Goal: Information Seeking & Learning: Find contact information

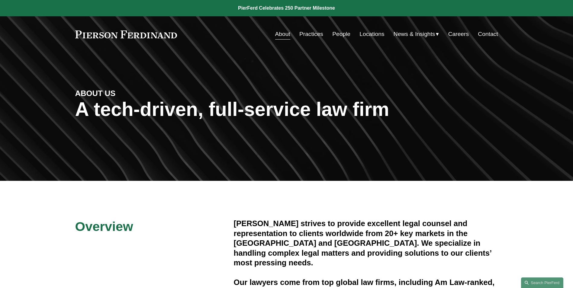
click at [334, 35] on link "People" at bounding box center [341, 33] width 18 height 11
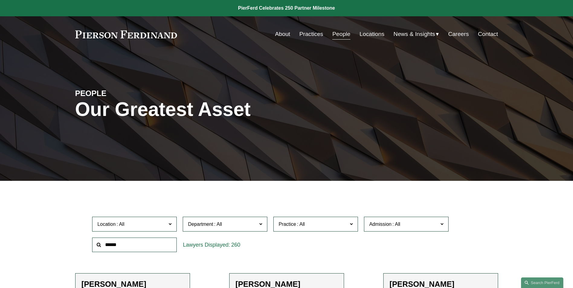
click at [132, 246] on input "text" at bounding box center [134, 245] width 85 height 15
type input "*****"
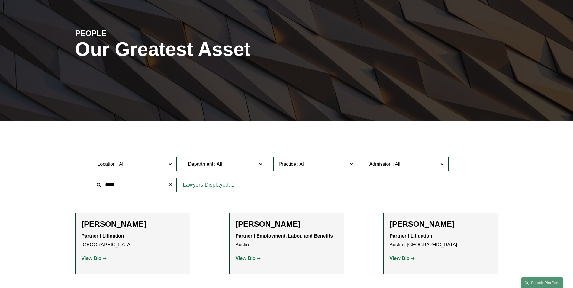
scroll to position [60, 0]
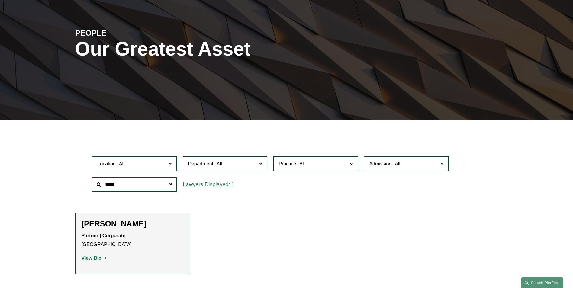
click at [88, 242] on p "Partner | Corporate Los Angeles" at bounding box center [133, 241] width 102 height 18
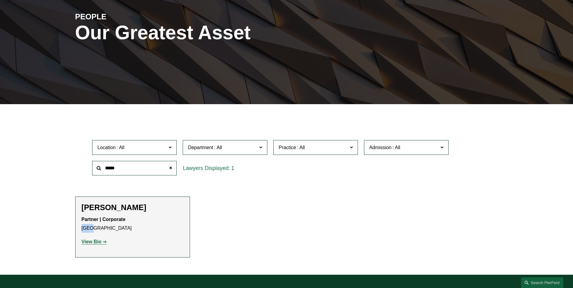
scroll to position [91, 0]
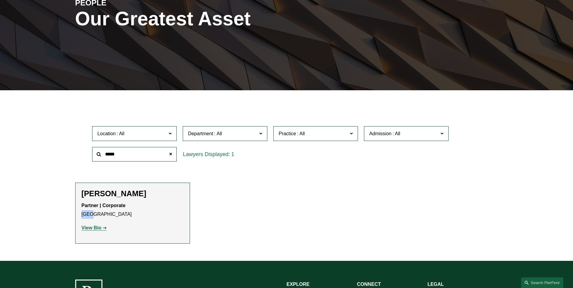
click at [90, 230] on strong "View Bio" at bounding box center [92, 227] width 20 height 5
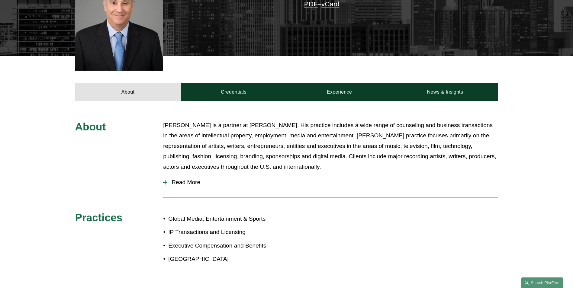
scroll to position [211, 0]
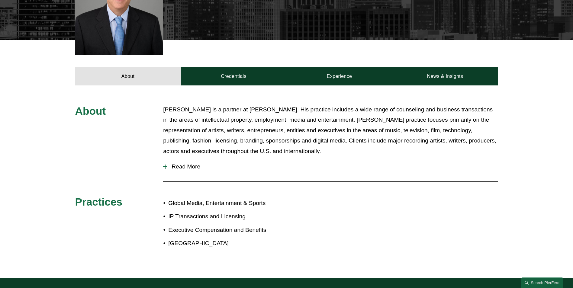
click at [166, 162] on button "Read More" at bounding box center [330, 167] width 335 height 16
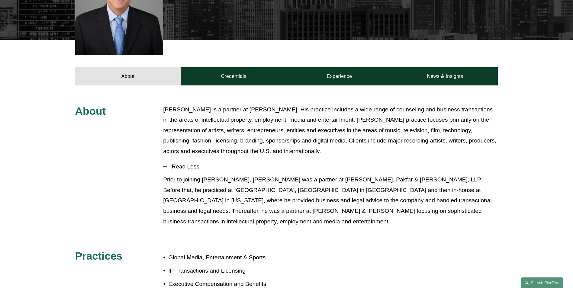
click at [166, 160] on button "Read Less" at bounding box center [330, 167] width 335 height 16
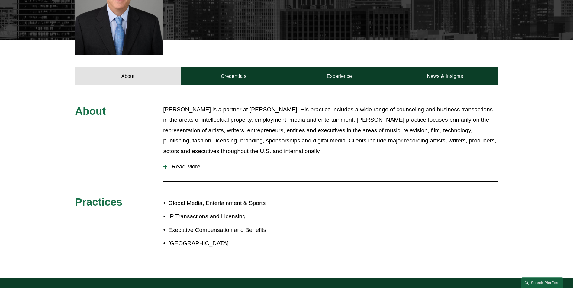
click at [166, 160] on button "Read More" at bounding box center [330, 167] width 335 height 16
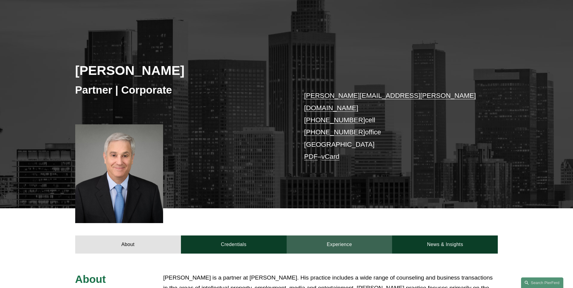
scroll to position [30, 0]
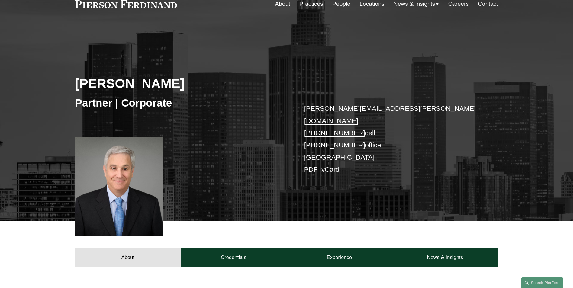
click at [374, 1] on link "Locations" at bounding box center [371, 3] width 25 height 11
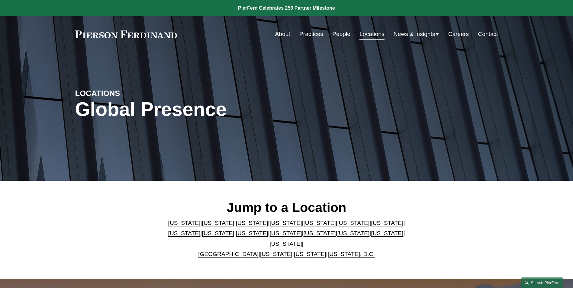
click at [309, 5] on link at bounding box center [286, 8] width 573 height 16
